Goal: Browse casually

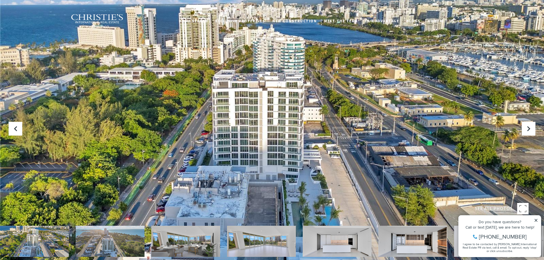
click at [182, 242] on img at bounding box center [185, 241] width 69 height 31
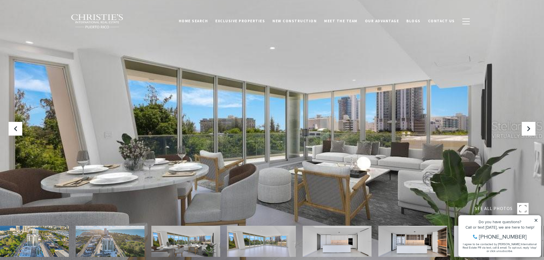
click at [113, 241] on img at bounding box center [110, 241] width 69 height 31
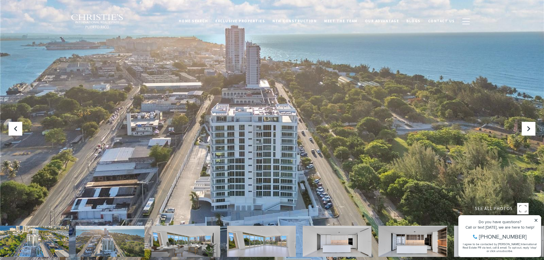
click at [281, 129] on div at bounding box center [272, 130] width 544 height 260
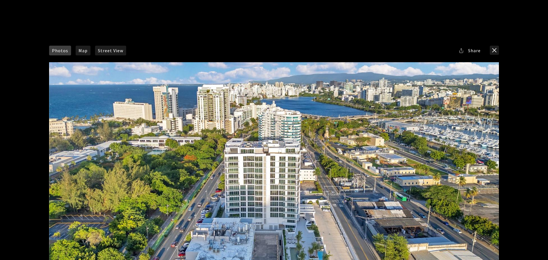
click at [262, 197] on div at bounding box center [274, 188] width 450 height 252
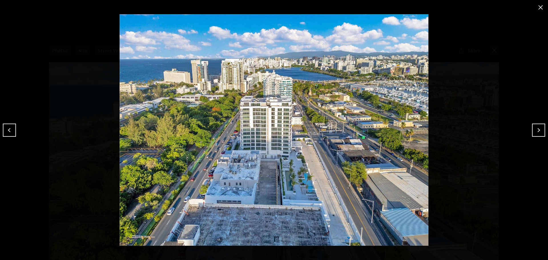
click at [275, 148] on img at bounding box center [274, 130] width 520 height 232
click at [10, 124] on button "Previous" at bounding box center [9, 130] width 13 height 13
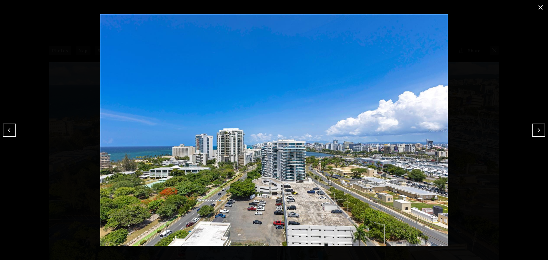
click at [11, 127] on button "Previous" at bounding box center [9, 130] width 13 height 13
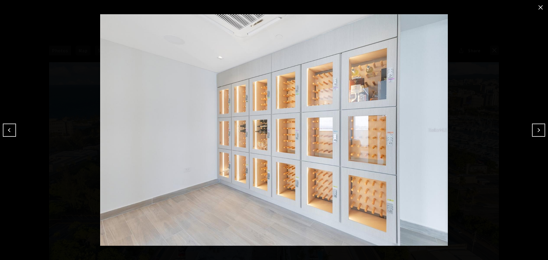
click at [11, 127] on button "Previous" at bounding box center [9, 130] width 13 height 13
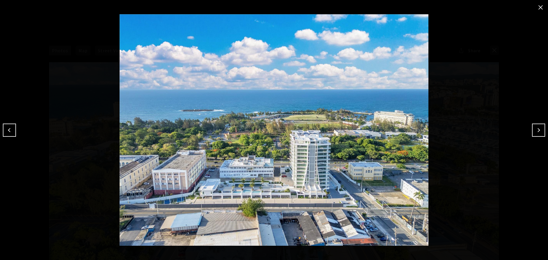
click at [297, 164] on img at bounding box center [274, 130] width 520 height 232
click at [13, 129] on button "Previous" at bounding box center [9, 130] width 13 height 13
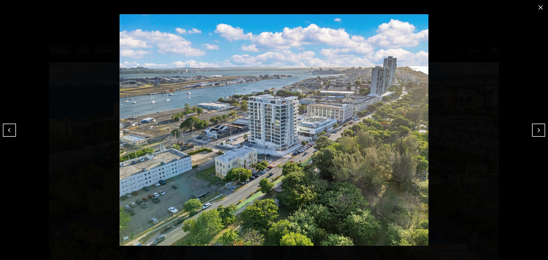
click at [539, 132] on button "Next" at bounding box center [538, 130] width 13 height 13
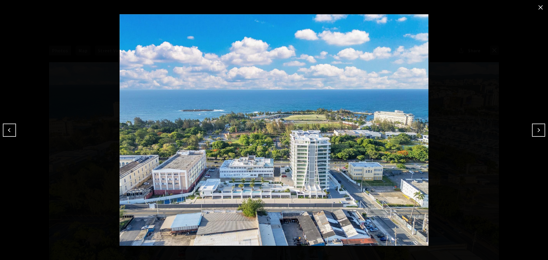
click at [539, 132] on button "Next" at bounding box center [538, 130] width 13 height 13
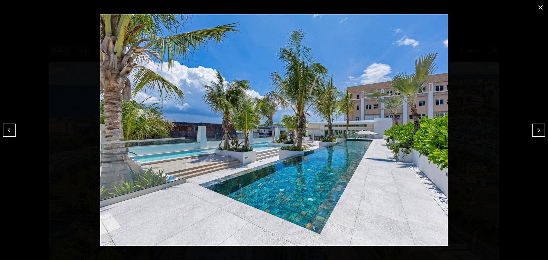
click at [539, 132] on button "Next" at bounding box center [538, 130] width 13 height 13
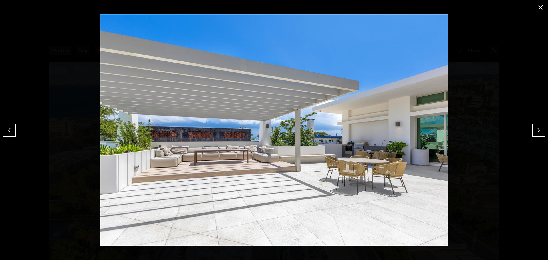
click at [539, 132] on button "Next" at bounding box center [538, 130] width 13 height 13
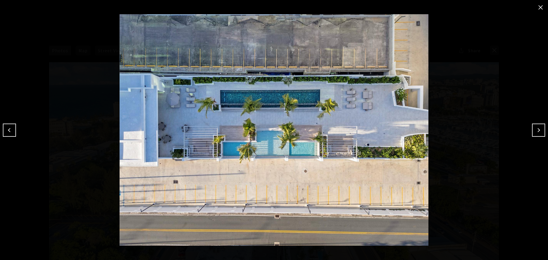
click at [539, 133] on button "Next" at bounding box center [538, 130] width 13 height 13
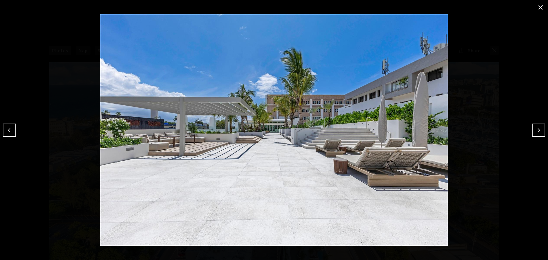
click at [539, 133] on button "Next" at bounding box center [538, 130] width 13 height 13
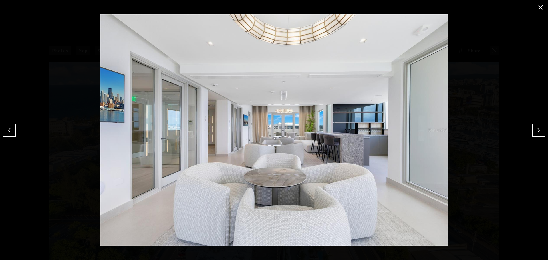
click at [539, 133] on button "Next" at bounding box center [538, 130] width 13 height 13
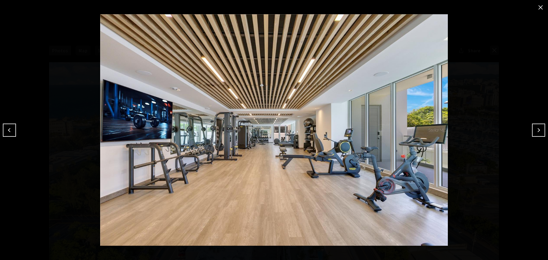
click at [538, 8] on button "close modal" at bounding box center [540, 7] width 9 height 9
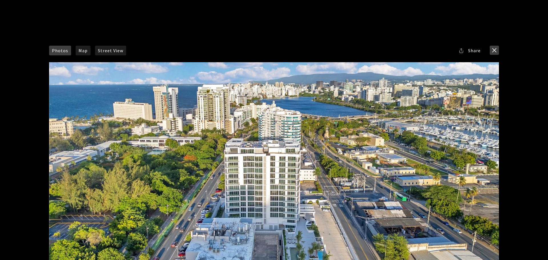
click at [498, 49] on button "close modal" at bounding box center [494, 50] width 9 height 9
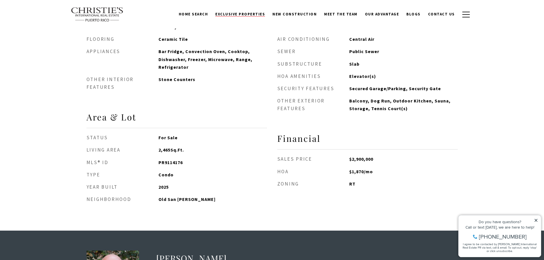
scroll to position [685, 0]
